Goal: Task Accomplishment & Management: Complete application form

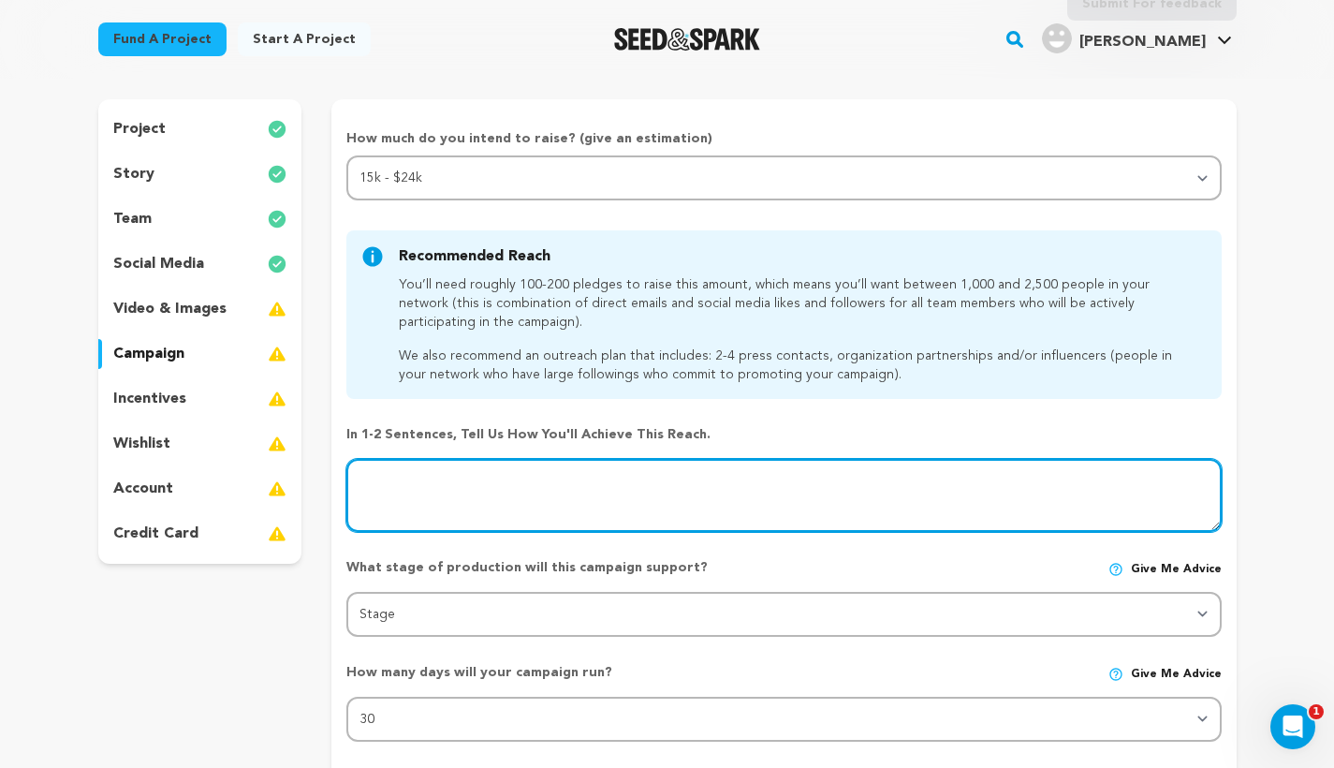
click at [441, 502] on textarea at bounding box center [783, 495] width 874 height 73
paste textarea "We plan to market our campaign on our film’s Instagram page as well as our pers…"
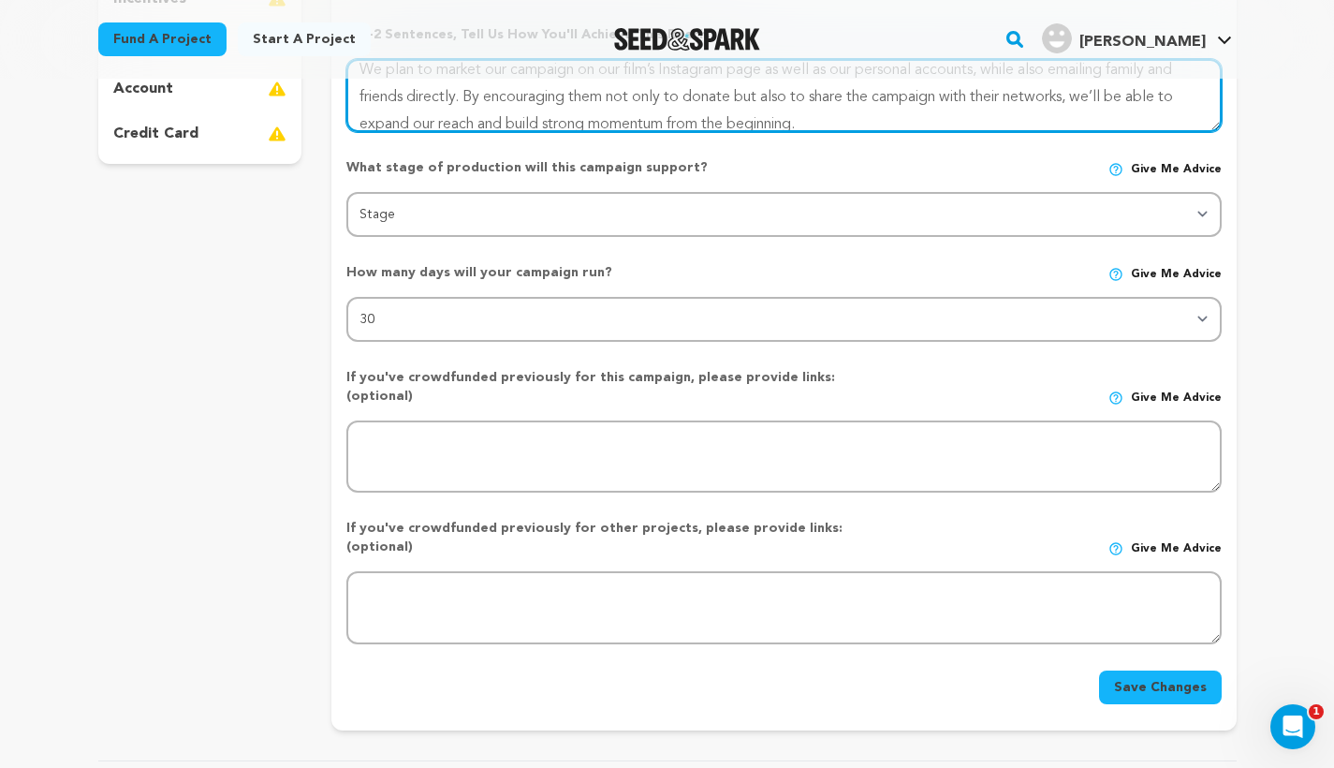
scroll to position [550, 0]
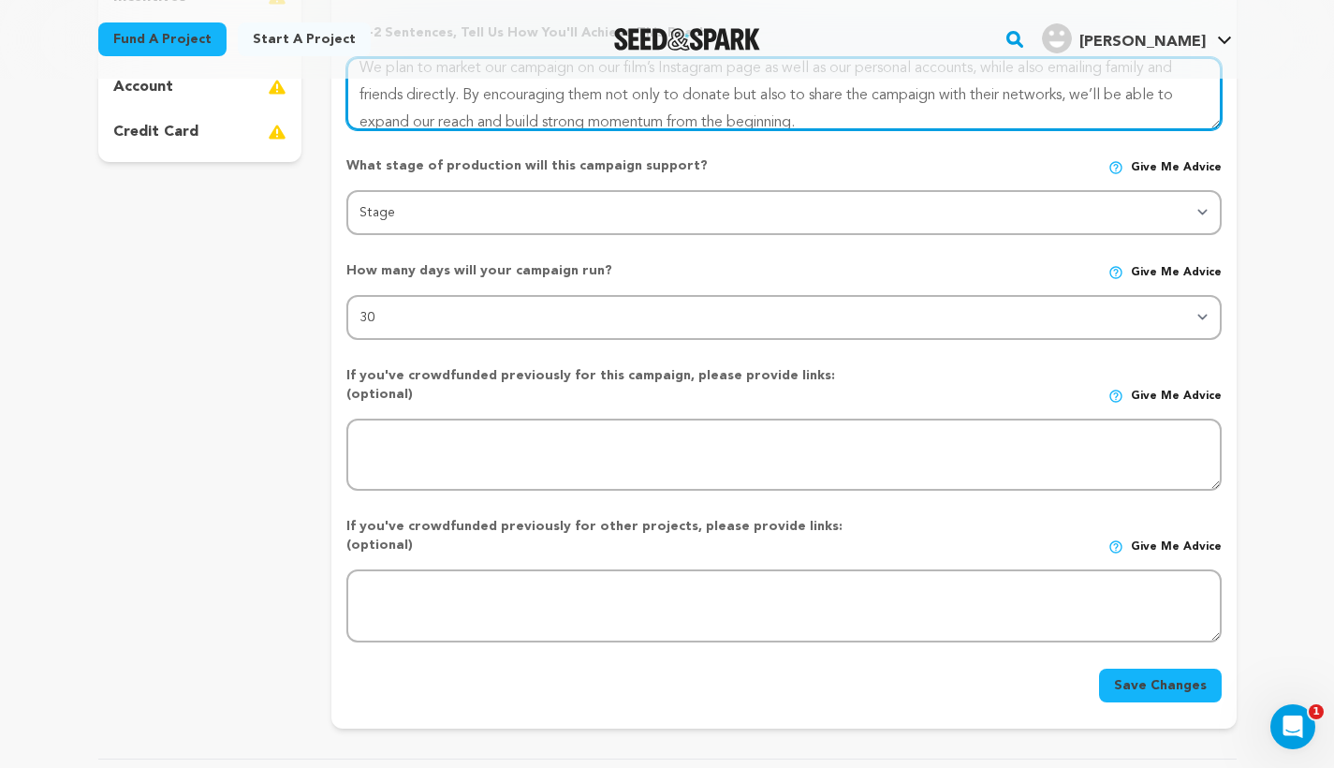
type textarea "We plan to market our campaign on our film’s Instagram page as well as our pers…"
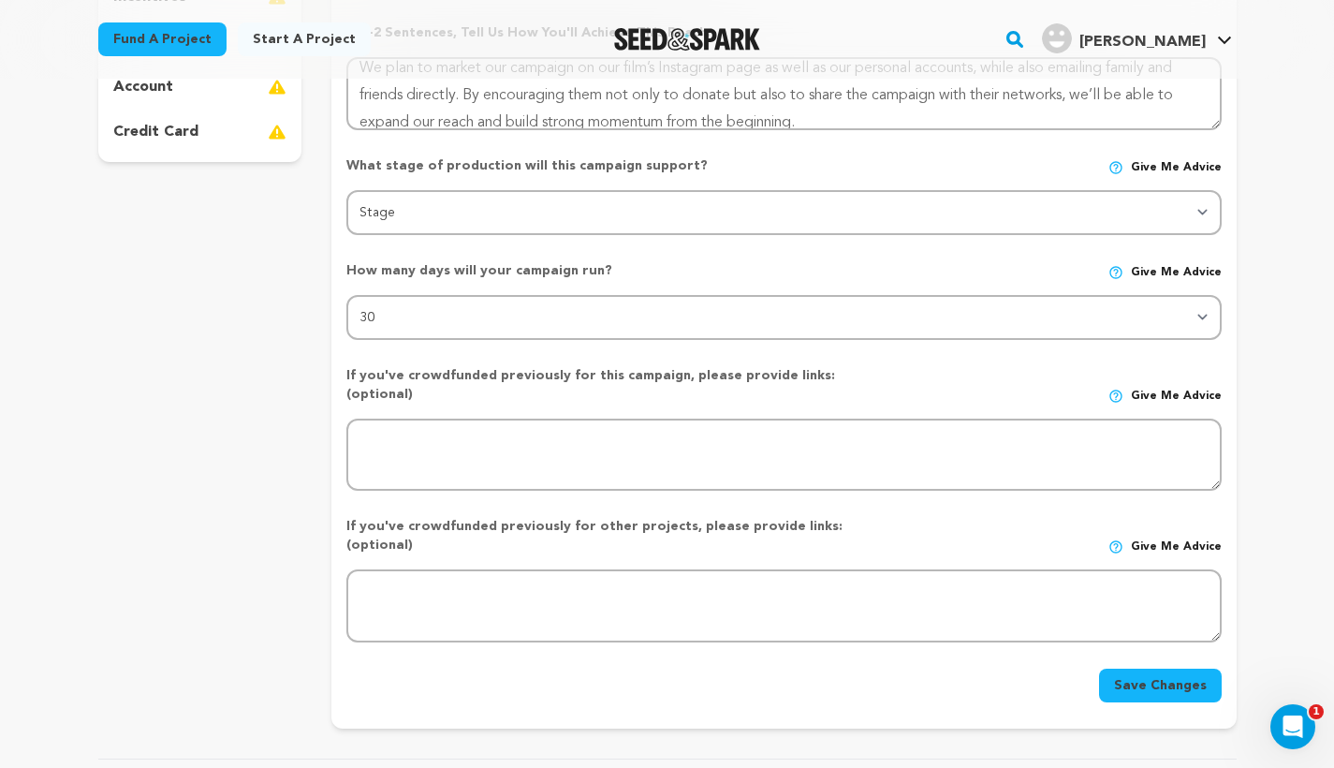
click at [1143, 668] on button "Save Changes" at bounding box center [1160, 685] width 123 height 34
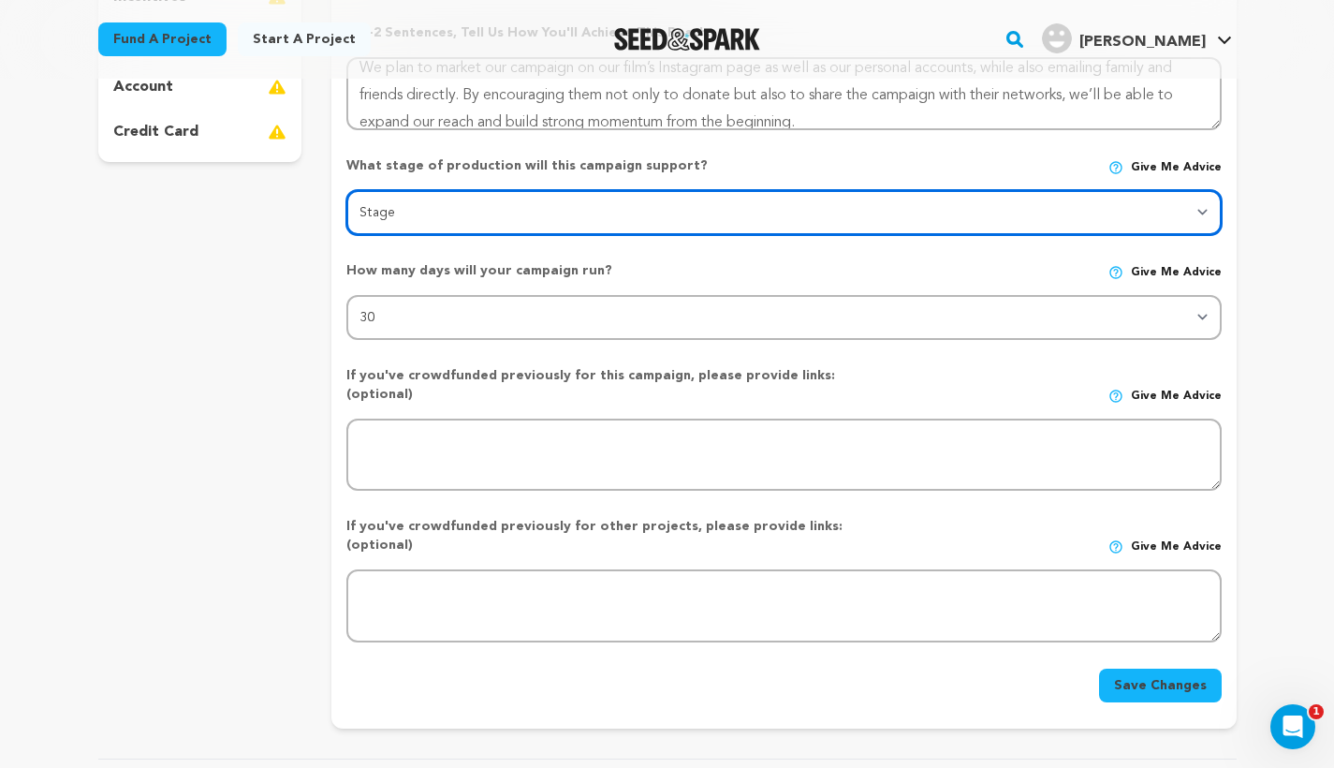
select select "1403"
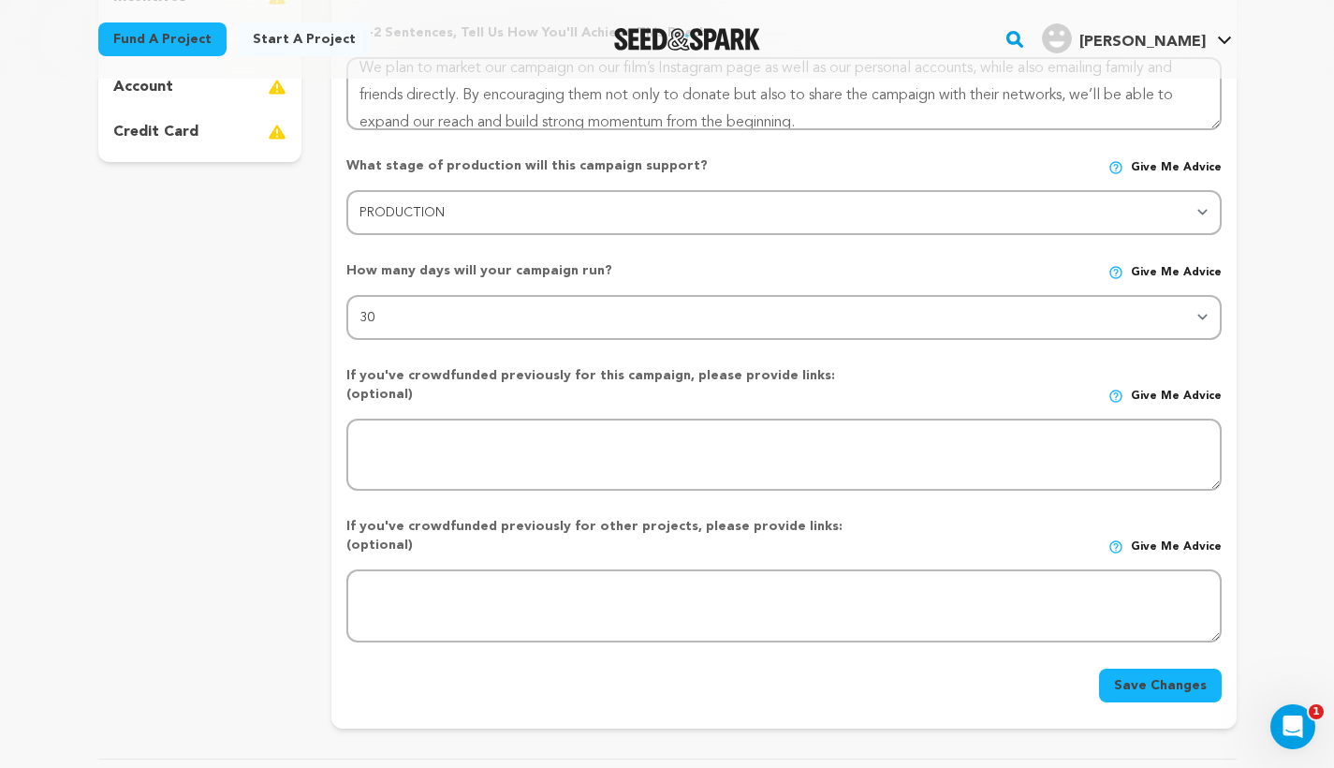
click at [1131, 668] on button "Save Changes" at bounding box center [1160, 685] width 123 height 34
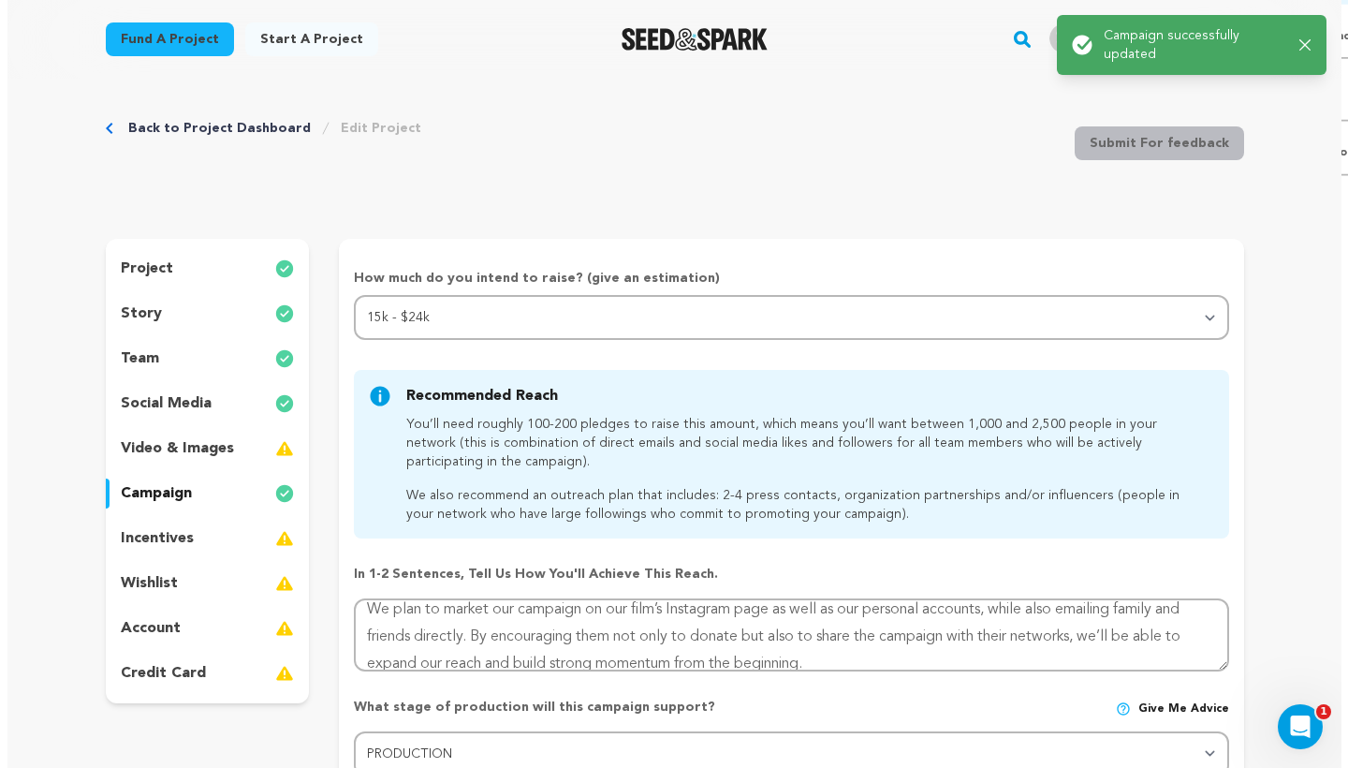
scroll to position [0, 0]
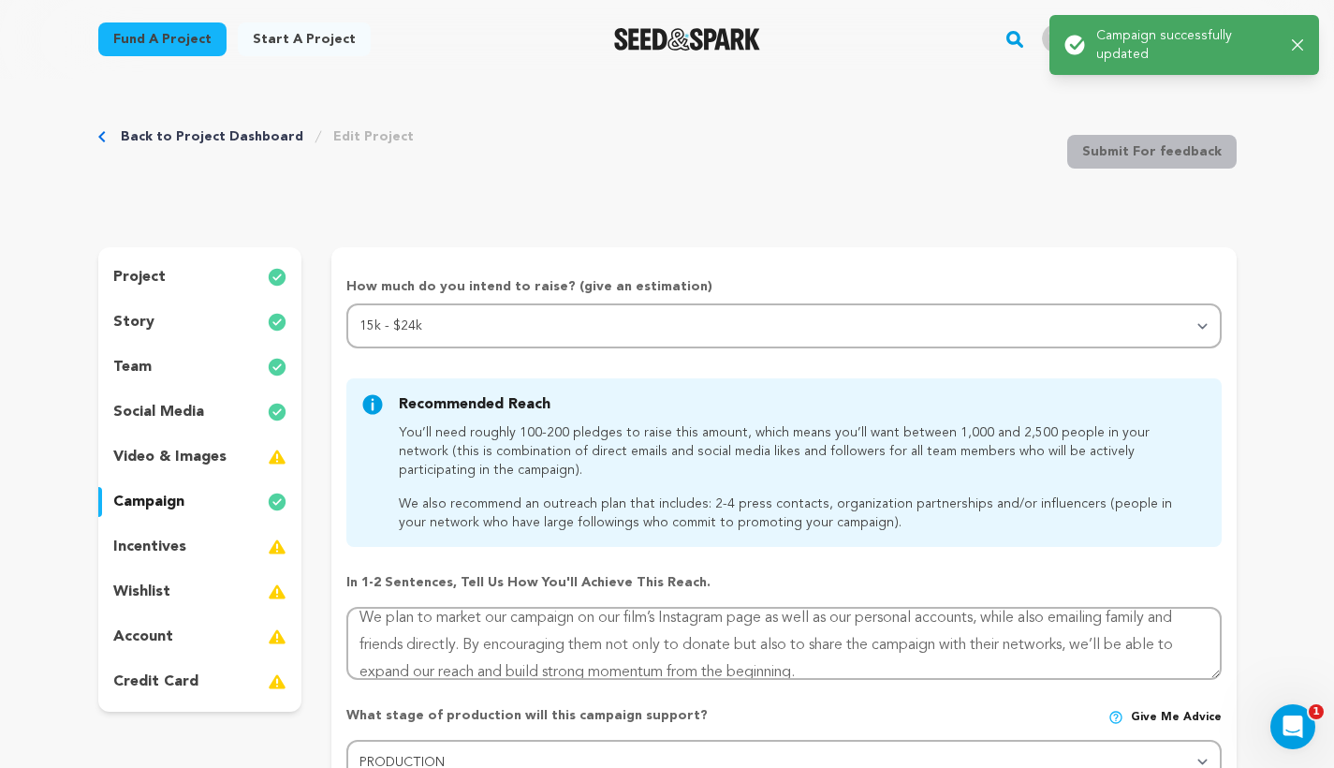
click at [184, 450] on p "video & images" at bounding box center [169, 457] width 113 height 22
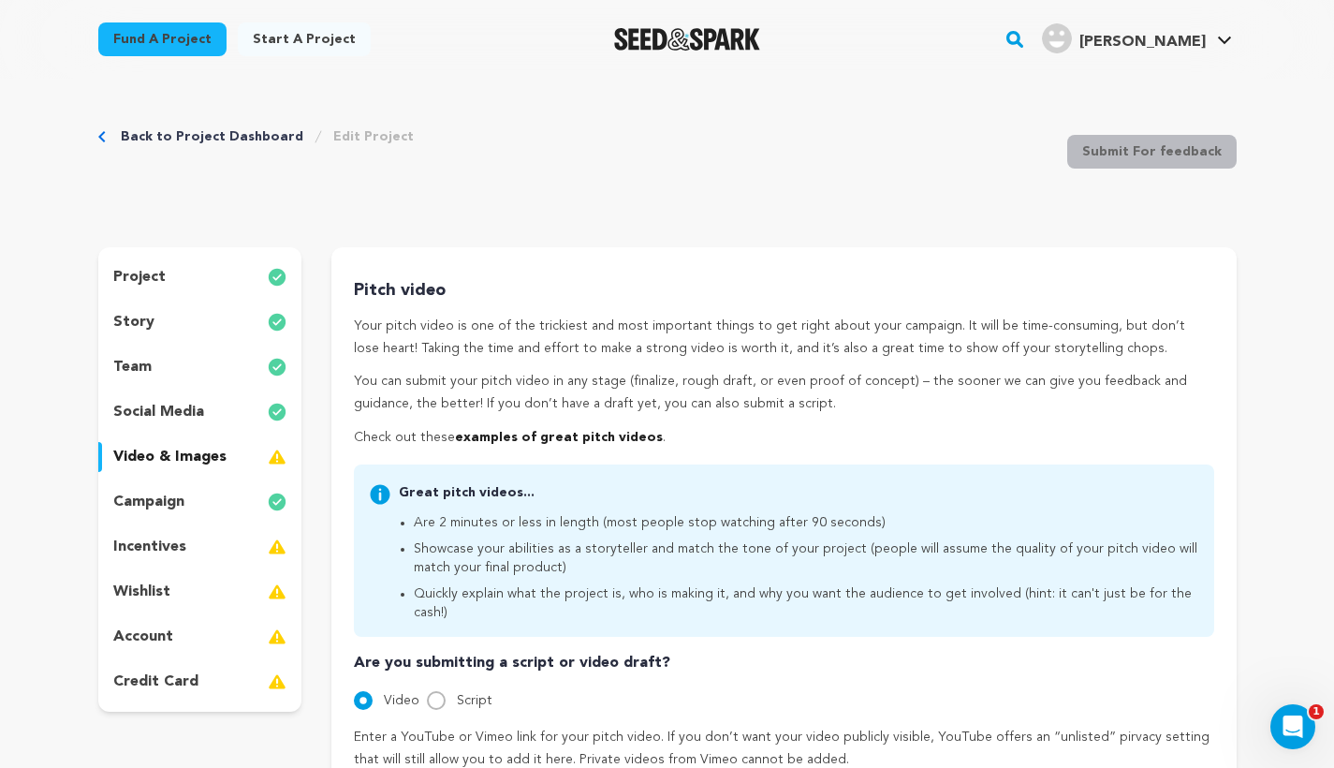
click at [180, 554] on p "incentives" at bounding box center [149, 547] width 73 height 22
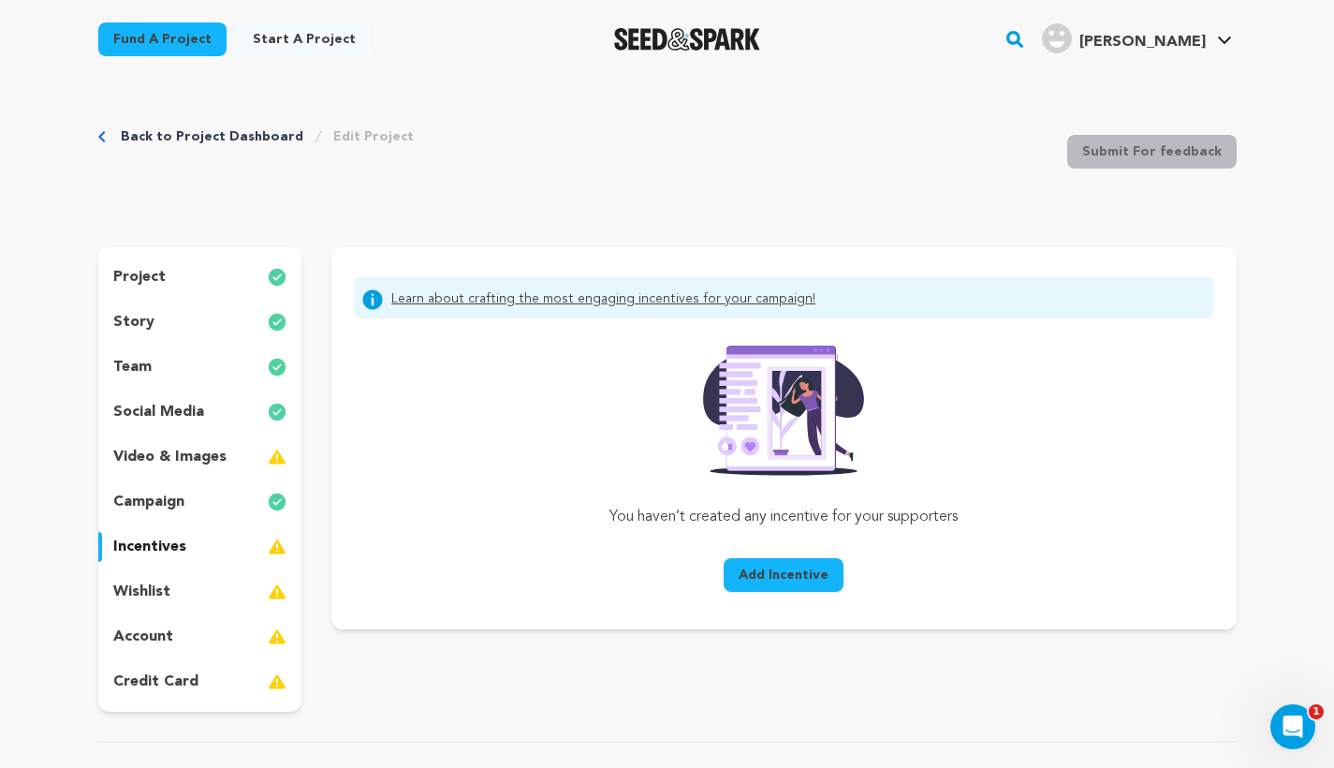
click at [756, 565] on span "Add Incentive" at bounding box center [784, 574] width 90 height 19
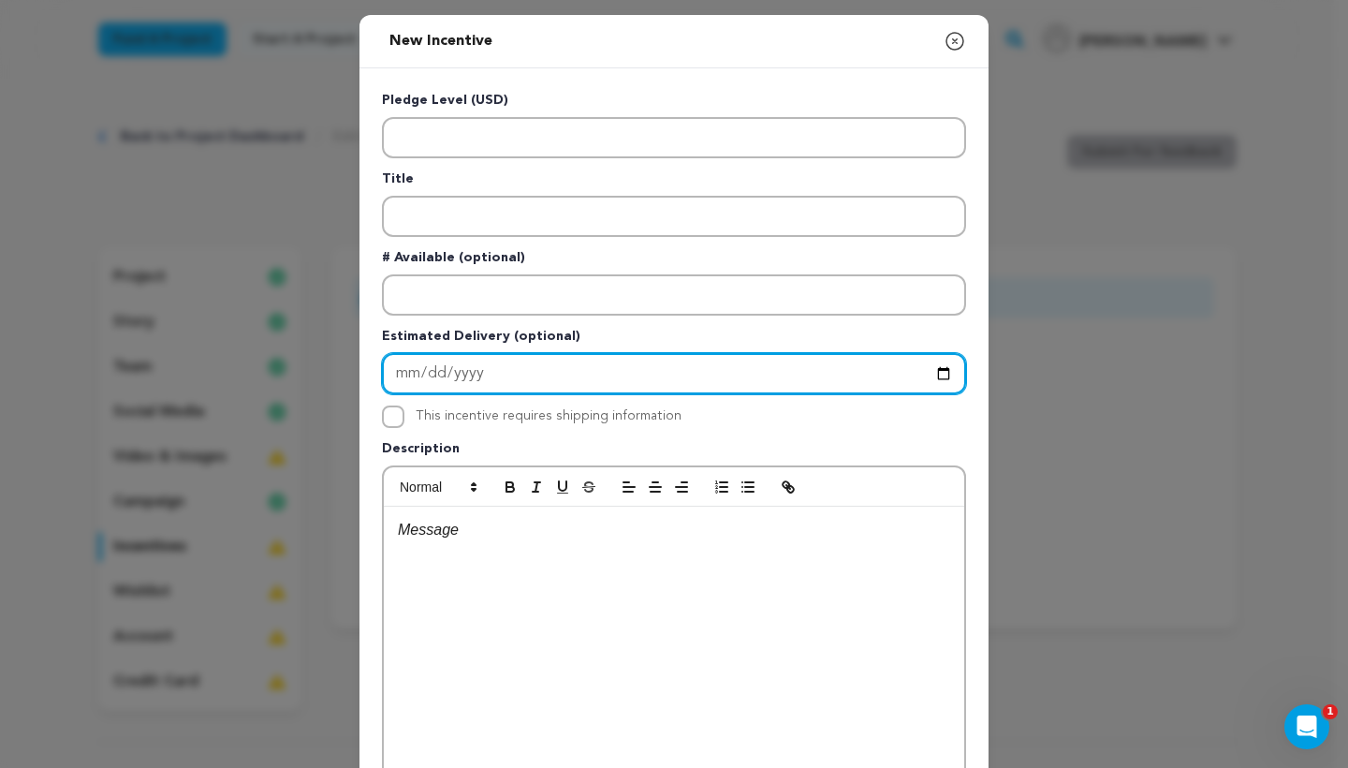
click at [417, 369] on input "Enter Estimated Delivery" at bounding box center [674, 373] width 584 height 41
click at [498, 372] on input "Enter Estimated Delivery" at bounding box center [674, 373] width 584 height 41
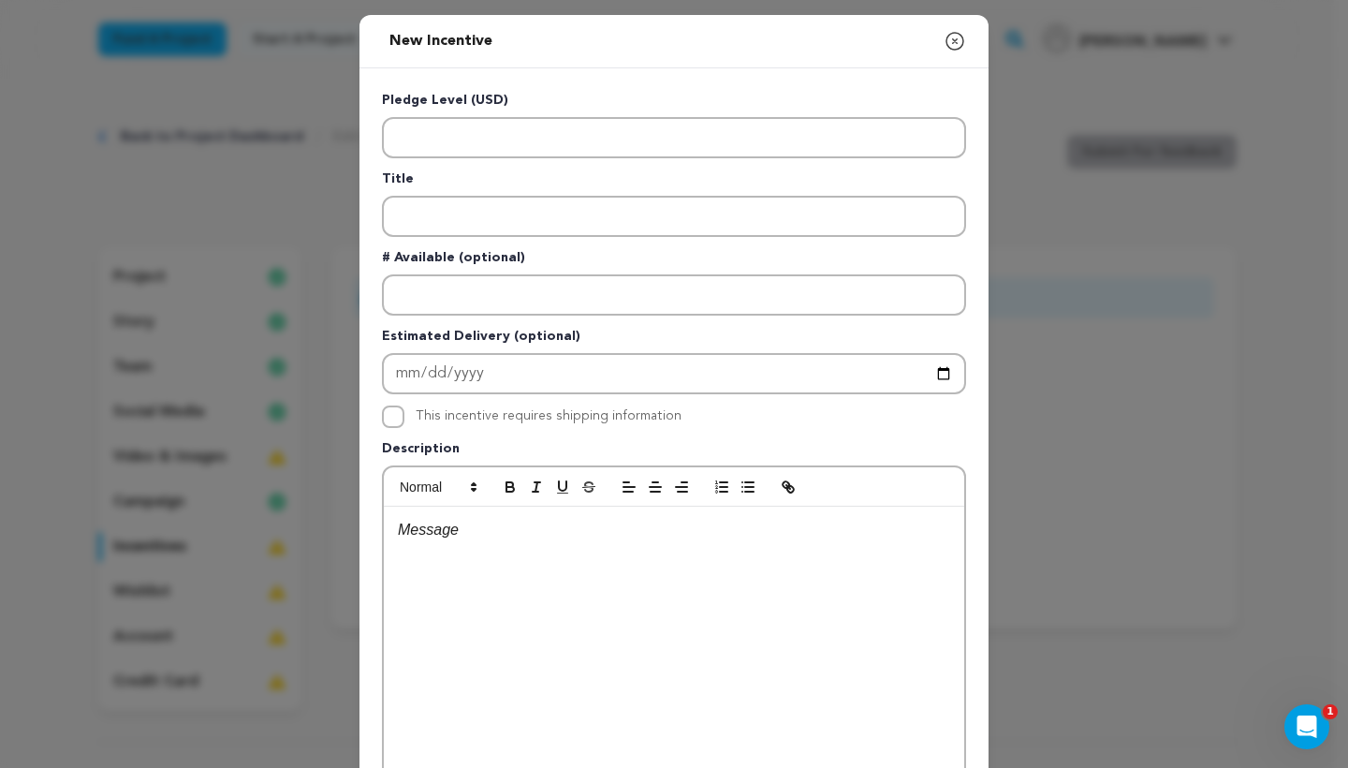
click at [533, 411] on label "This incentive requires shipping information" at bounding box center [549, 415] width 266 height 13
click at [404, 411] on input "This incentive requires shipping information" at bounding box center [393, 416] width 22 height 22
click at [529, 410] on label "This incentive requires shipping information" at bounding box center [549, 415] width 266 height 13
click at [404, 410] on input "This incentive requires shipping information" at bounding box center [393, 416] width 22 height 22
click at [393, 410] on input "This incentive requires shipping information" at bounding box center [393, 416] width 22 height 22
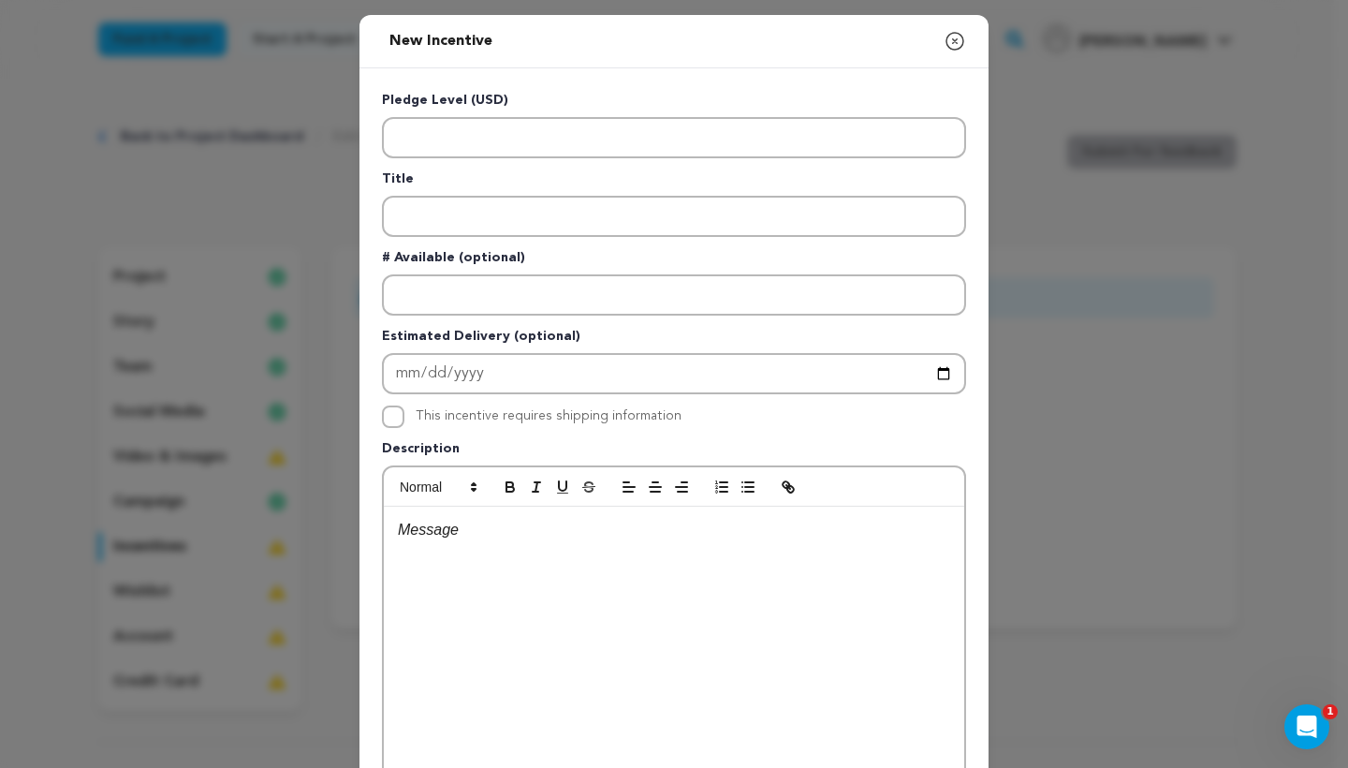
checkbox input "true"
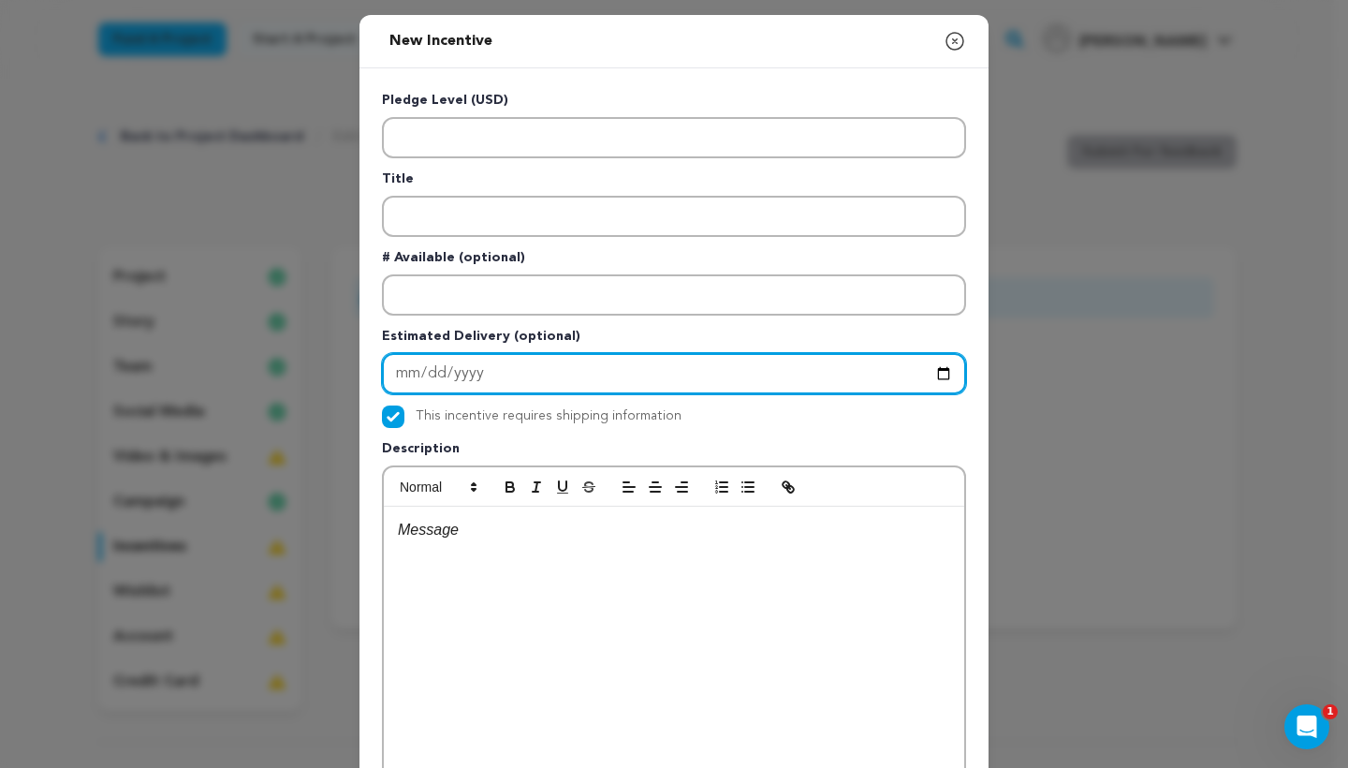
click at [474, 367] on input "Enter Estimated Delivery" at bounding box center [674, 373] width 584 height 41
type input "[DATE]"
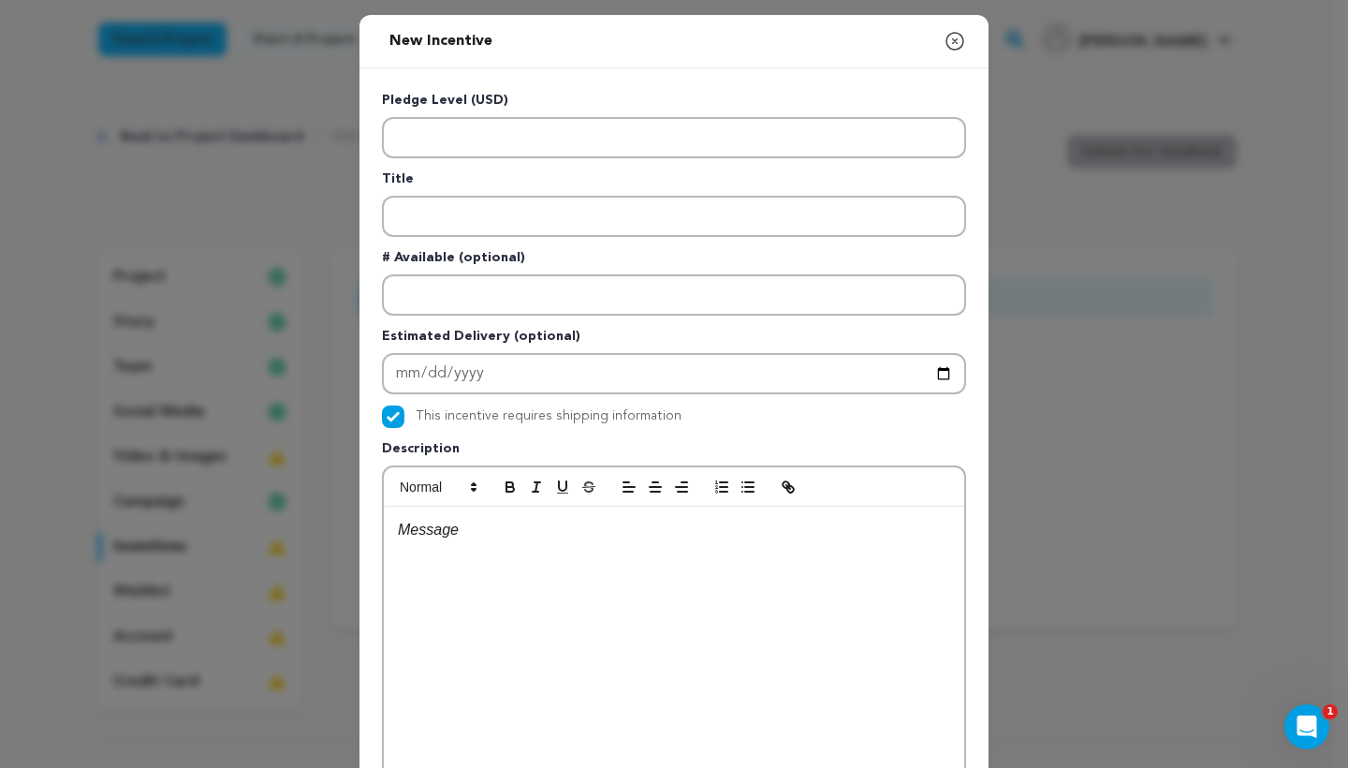
click at [551, 403] on div "Pledge Level (USD) Title # Available (optional) Estimated Delivery (optional) […" at bounding box center [674, 486] width 584 height 790
